Goal: Information Seeking & Learning: Learn about a topic

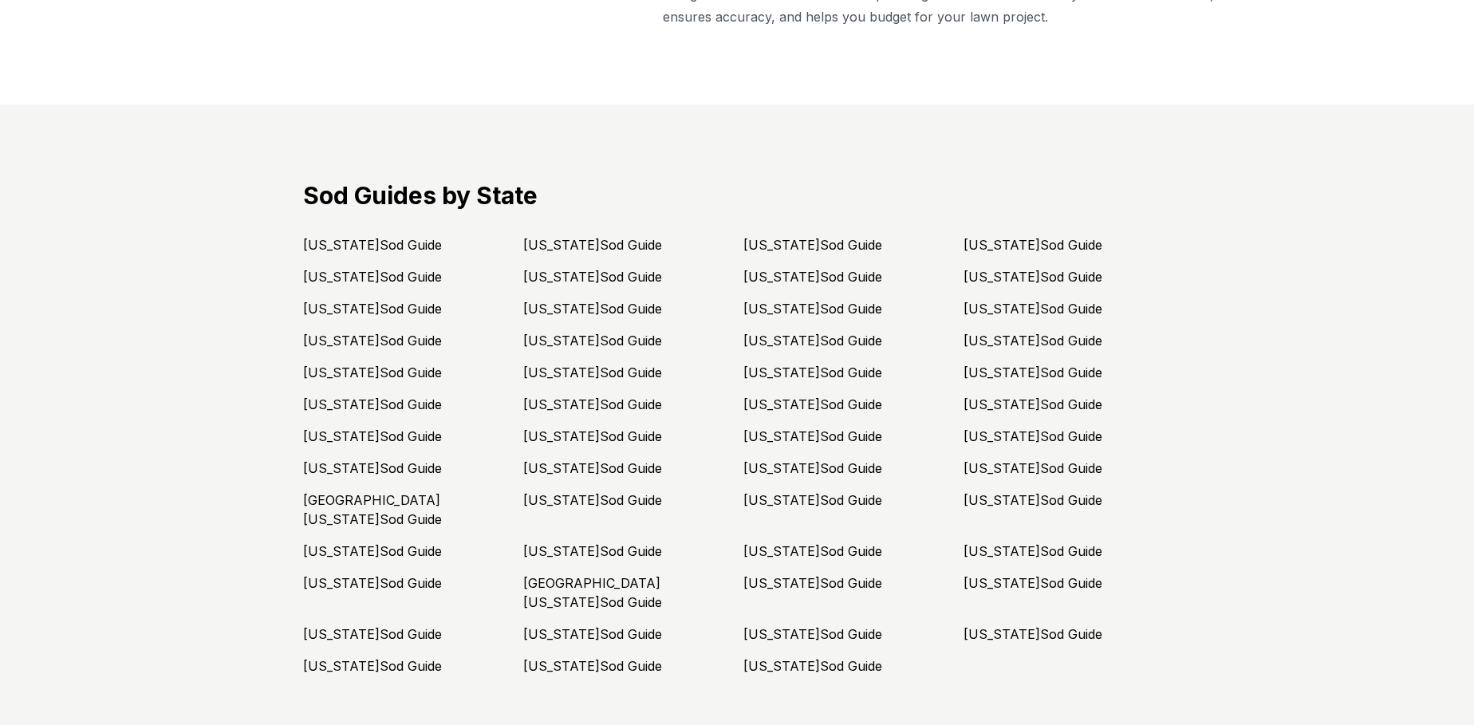
scroll to position [4011, 0]
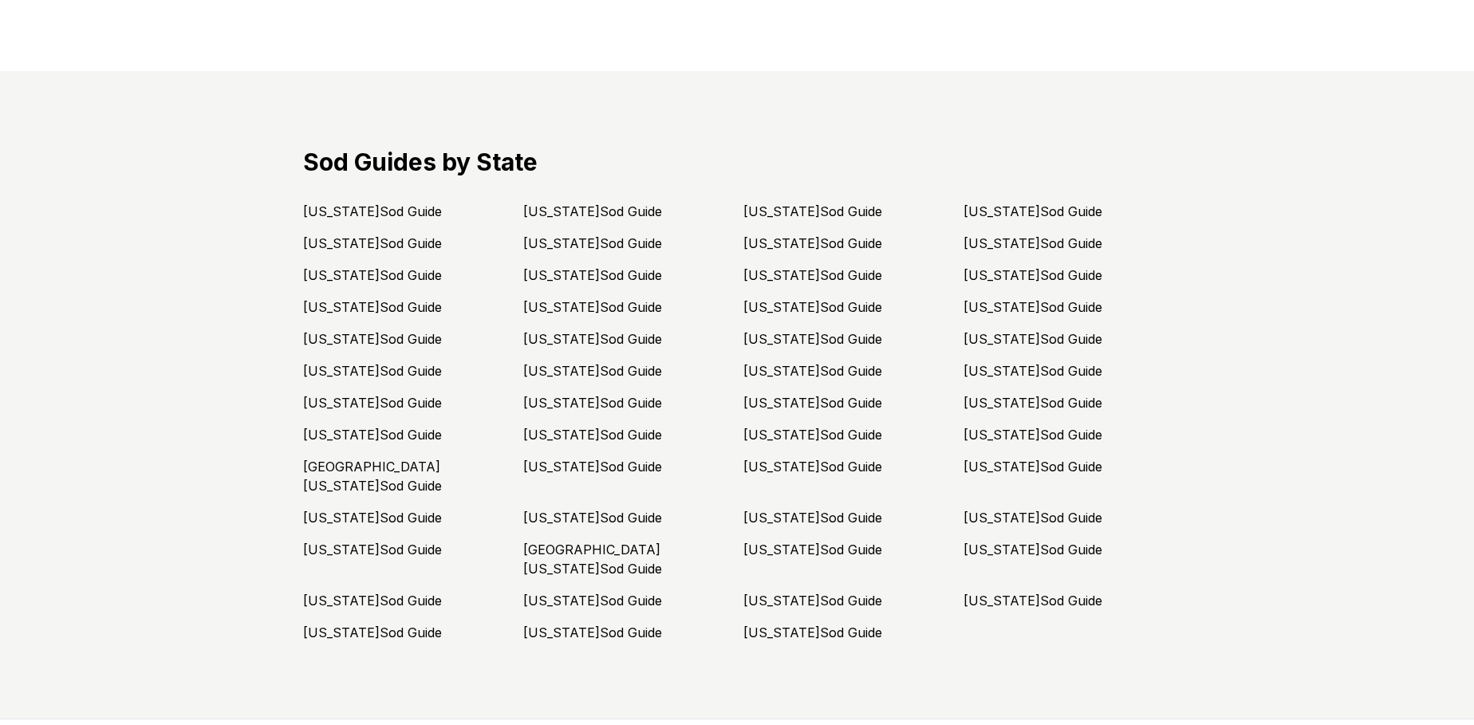
click at [342, 593] on link "[US_STATE] Sod Guide" at bounding box center [372, 601] width 139 height 16
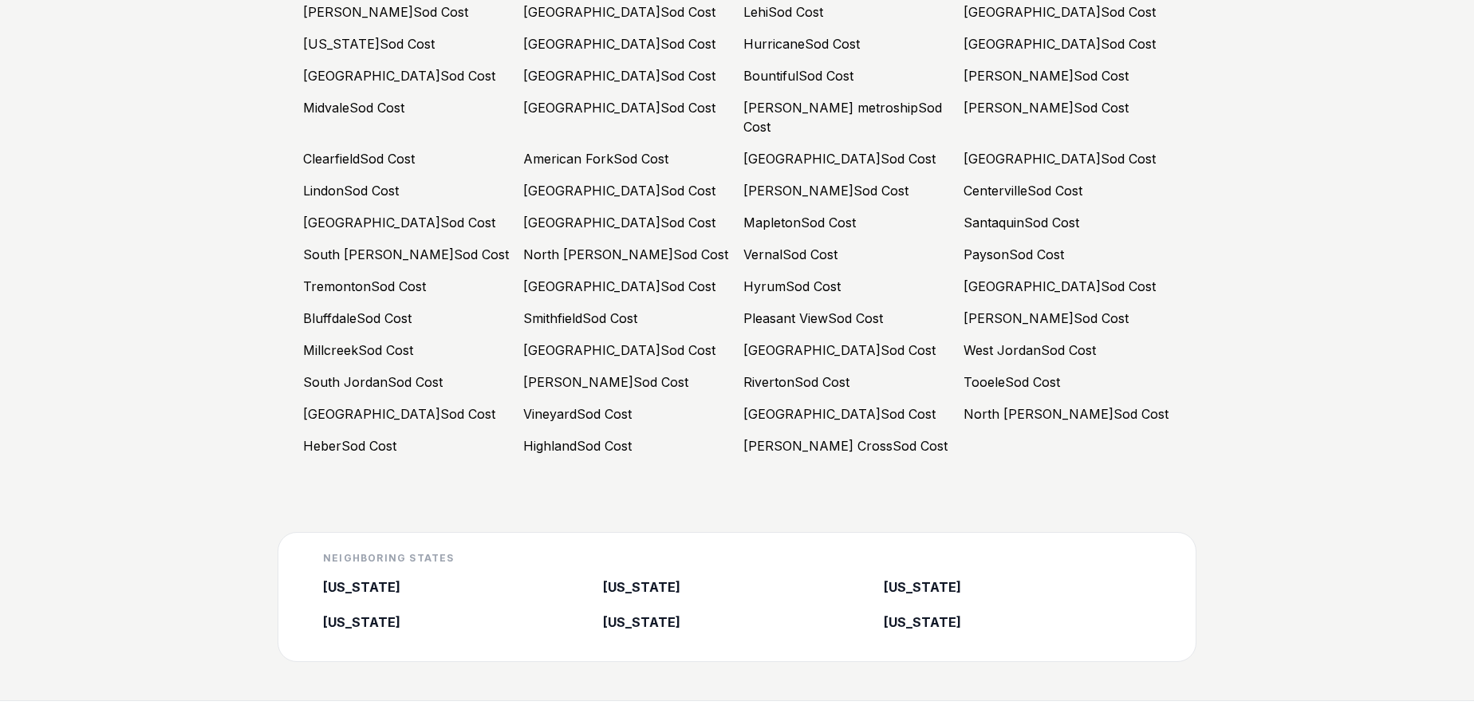
scroll to position [7567, 0]
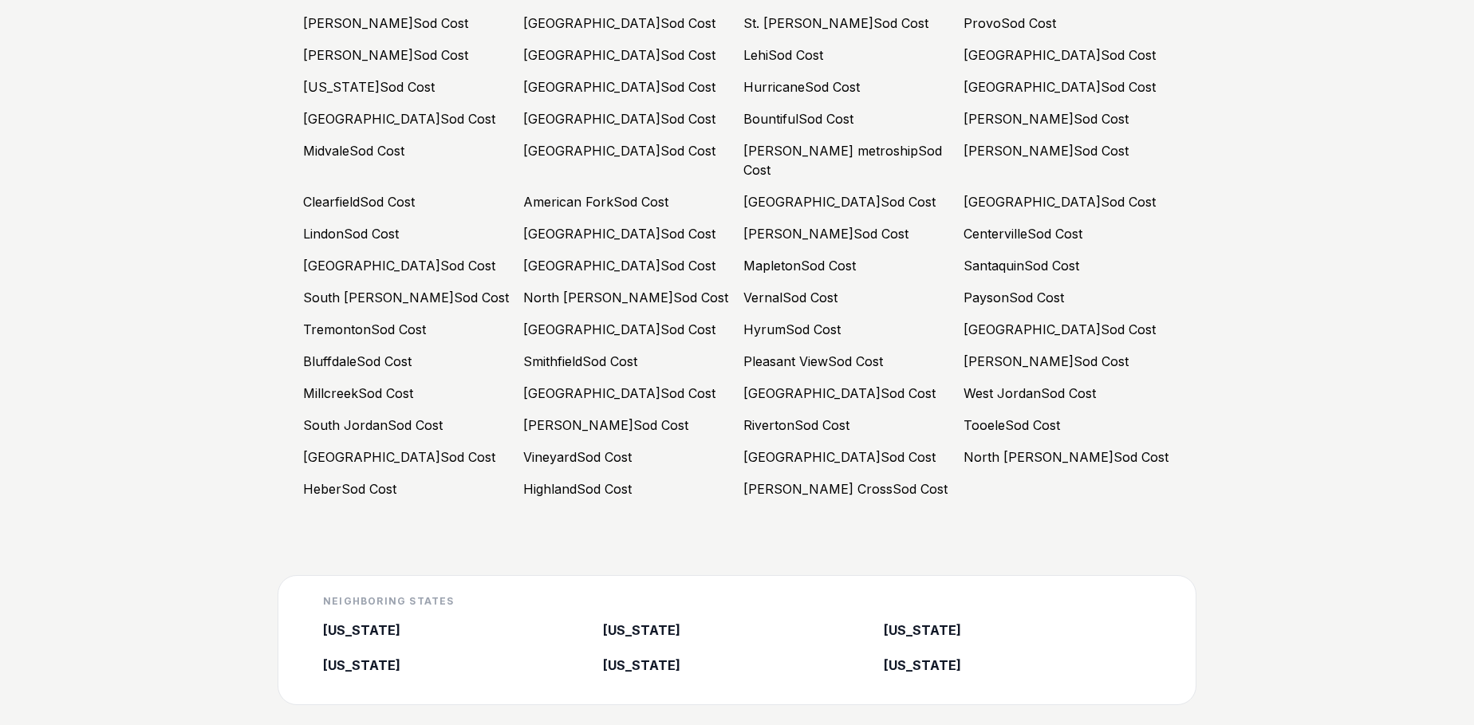
click at [607, 210] on link "American Fork Sod Cost" at bounding box center [595, 202] width 145 height 16
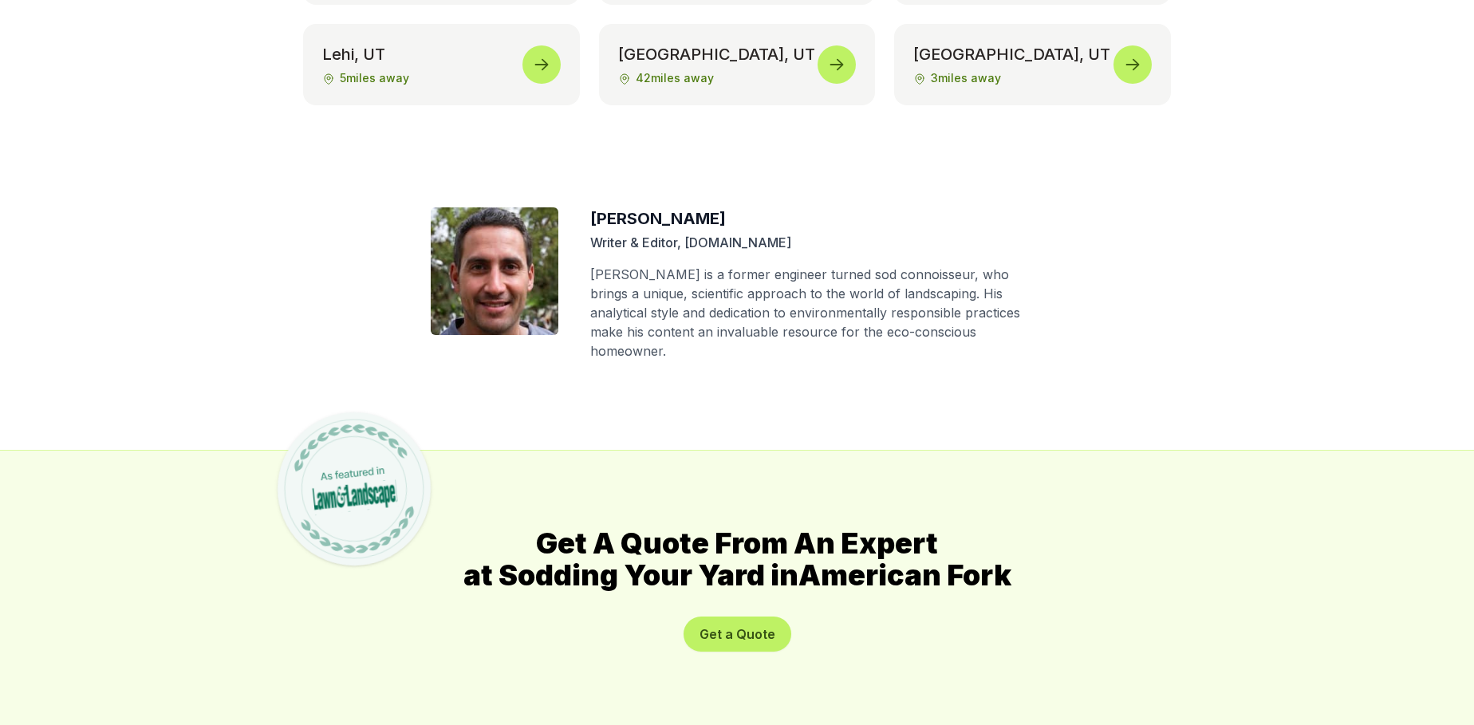
scroll to position [8316, 0]
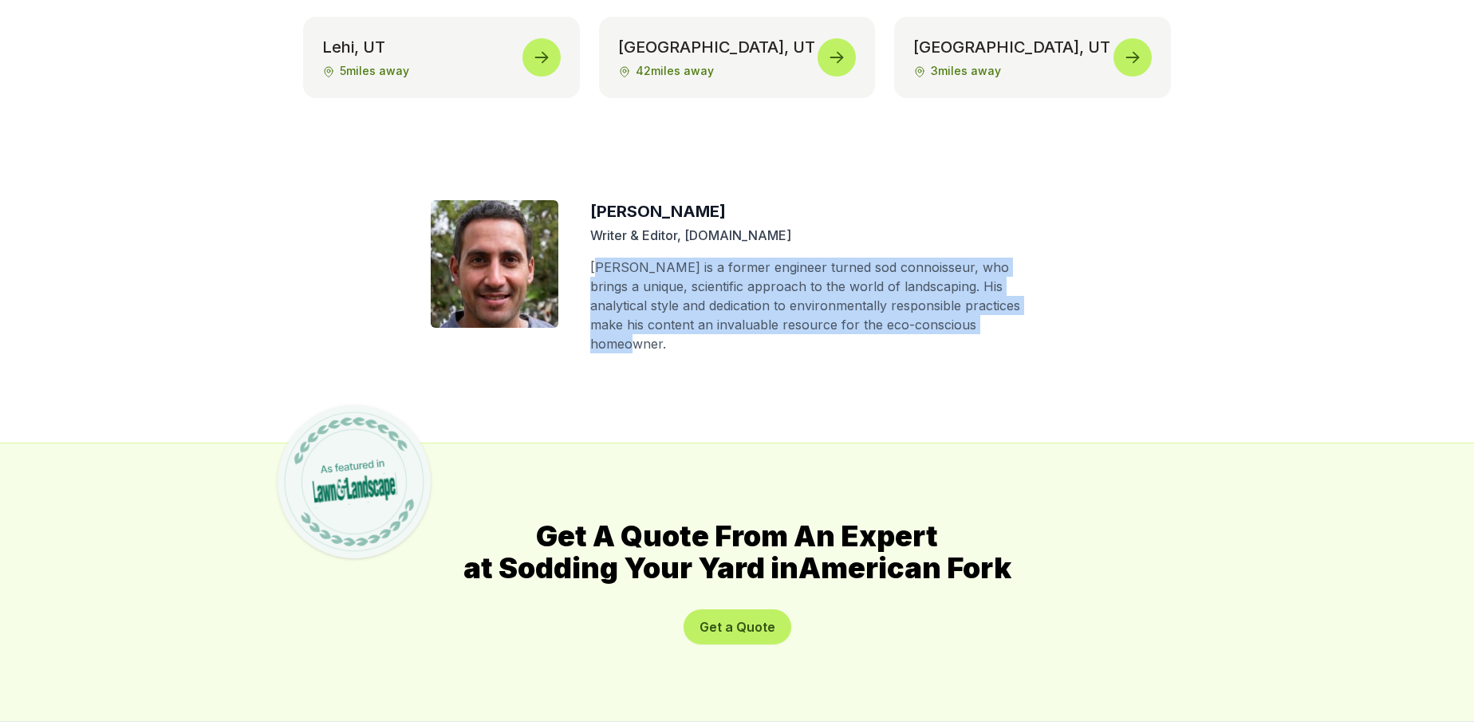
drag, startPoint x: 595, startPoint y: 211, endPoint x: 1034, endPoint y: 273, distance: 443.1
click at [1034, 272] on p "[PERSON_NAME] is a former engineer turned sod connoisseur, who brings a unique,…" at bounding box center [816, 306] width 453 height 96
click at [1013, 279] on p "[PERSON_NAME] is a former engineer turned sod connoisseur, who brings a unique,…" at bounding box center [816, 306] width 453 height 96
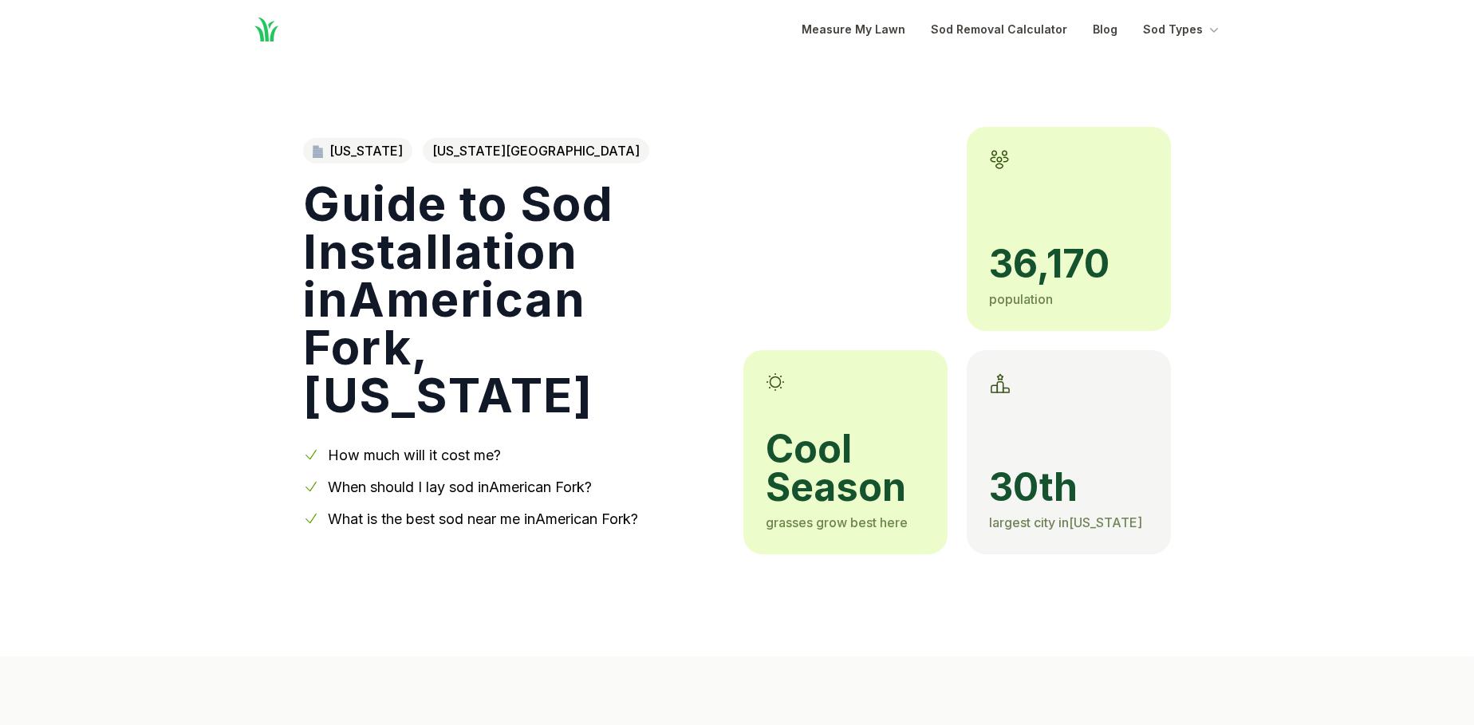
scroll to position [0, 0]
